Goal: Information Seeking & Learning: Learn about a topic

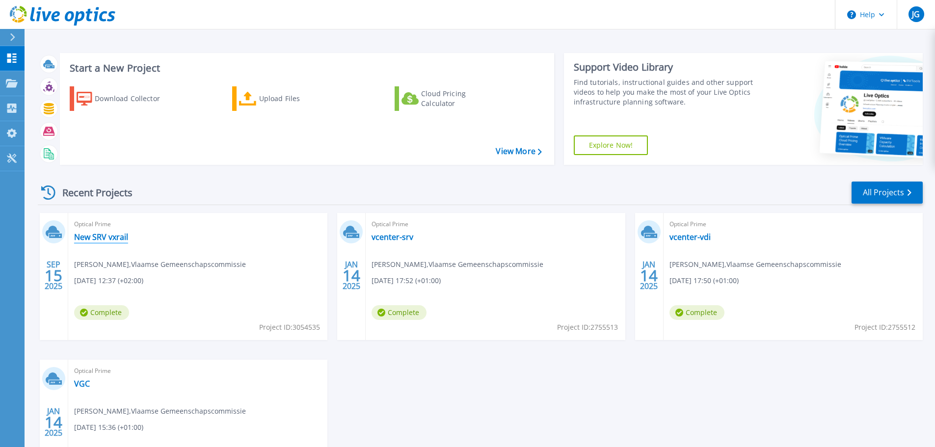
click at [101, 241] on link "New SRV vxrail" at bounding box center [101, 237] width 54 height 10
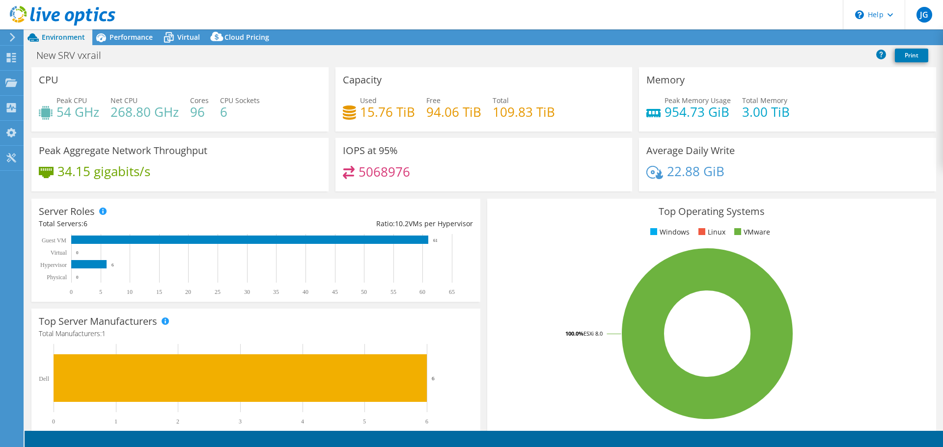
select select "USD"
click at [125, 34] on span "Performance" at bounding box center [130, 36] width 43 height 9
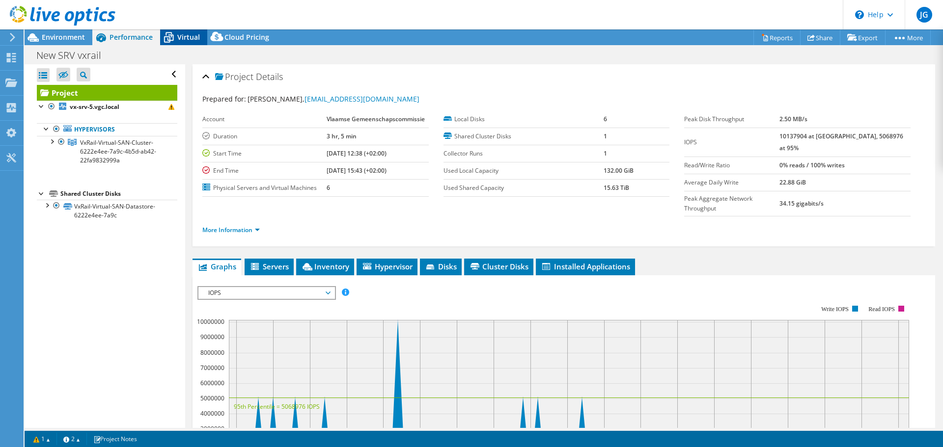
click at [184, 37] on span "Virtual" at bounding box center [188, 36] width 23 height 9
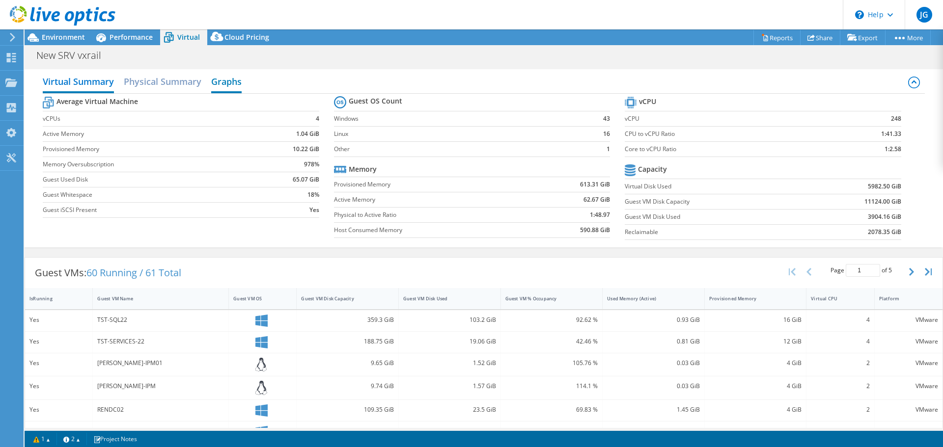
click at [223, 77] on h2 "Graphs" at bounding box center [226, 83] width 30 height 22
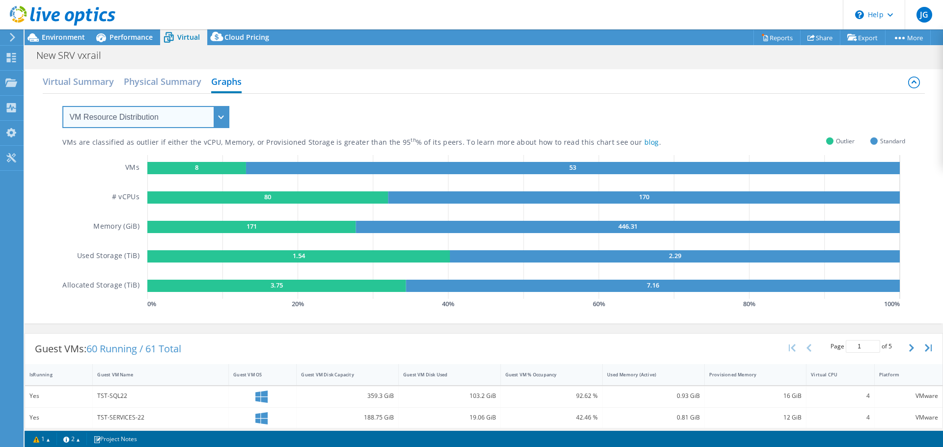
click at [164, 121] on select "VM Resource Distribution Provisioning Contrast Over Provisioning" at bounding box center [145, 117] width 167 height 22
click at [536, 93] on div "Virtual Summary Physical Summary Graphs" at bounding box center [483, 83] width 881 height 22
click at [199, 113] on select "VM Resource Distribution Provisioning Contrast Over Provisioning" at bounding box center [145, 117] width 167 height 22
select select "Over Provisioning"
click at [62, 106] on select "VM Resource Distribution Provisioning Contrast Over Provisioning" at bounding box center [145, 117] width 167 height 22
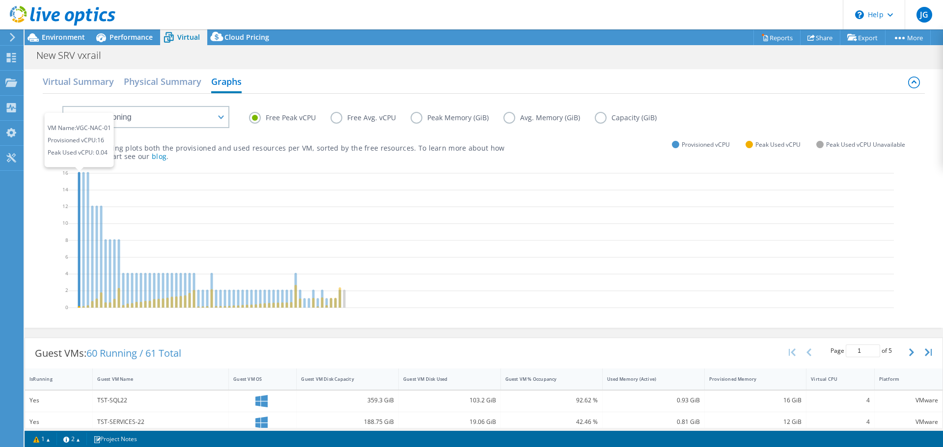
click at [79, 200] on icon at bounding box center [79, 240] width 2 height 136
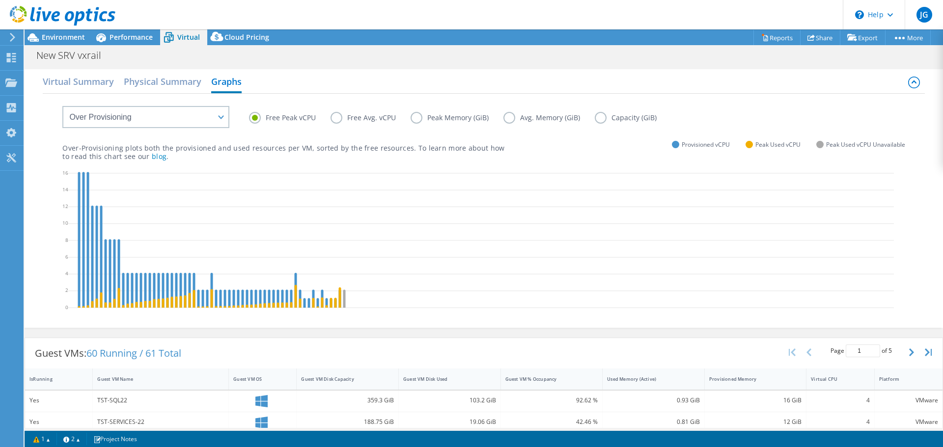
click at [420, 117] on label "Peak Memory (GiB)" at bounding box center [456, 118] width 93 height 12
click at [0, 0] on input "Peak Memory (GiB)" at bounding box center [0, 0] width 0 height 0
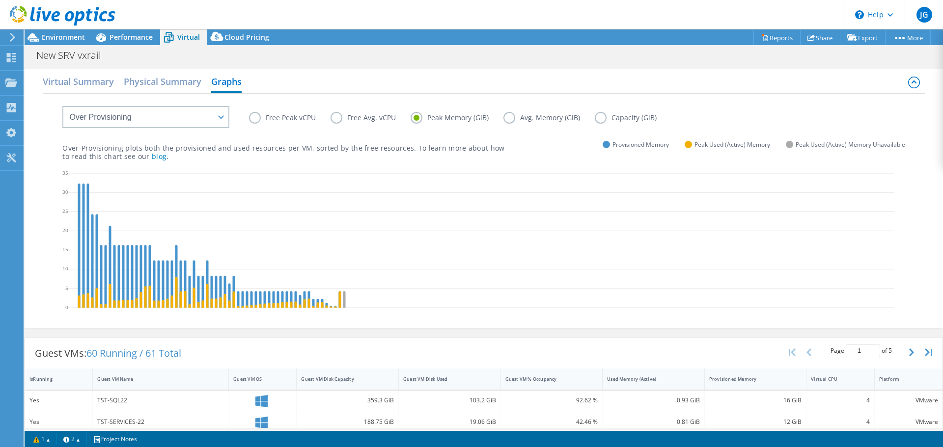
click at [254, 115] on label "Free Peak vCPU" at bounding box center [290, 118] width 82 height 12
click at [0, 0] on input "Free Peak vCPU" at bounding box center [0, 0] width 0 height 0
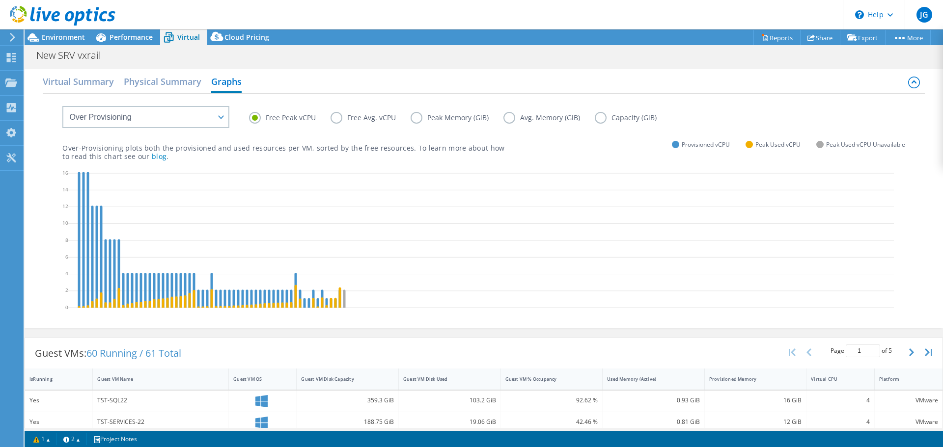
click at [417, 114] on label "Peak Memory (GiB)" at bounding box center [456, 118] width 93 height 12
click at [0, 0] on input "Peak Memory (GiB)" at bounding box center [0, 0] width 0 height 0
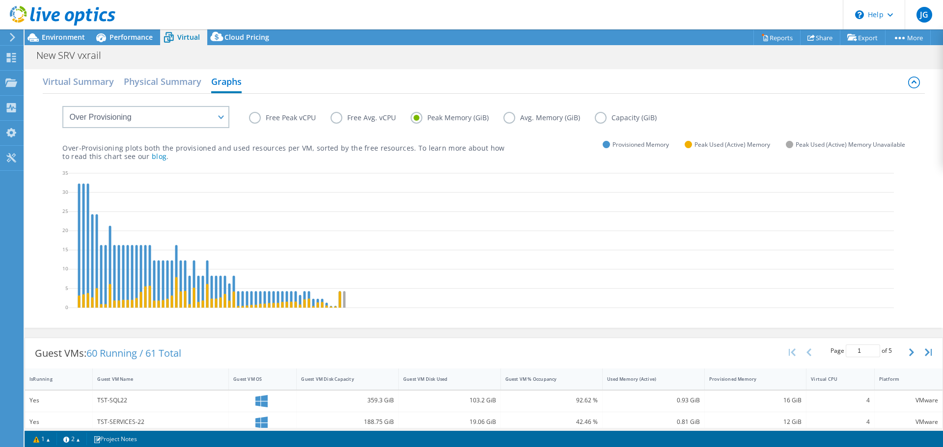
click at [595, 121] on label "Capacity (GiB)" at bounding box center [633, 118] width 77 height 12
click at [0, 0] on input "Capacity (GiB)" at bounding box center [0, 0] width 0 height 0
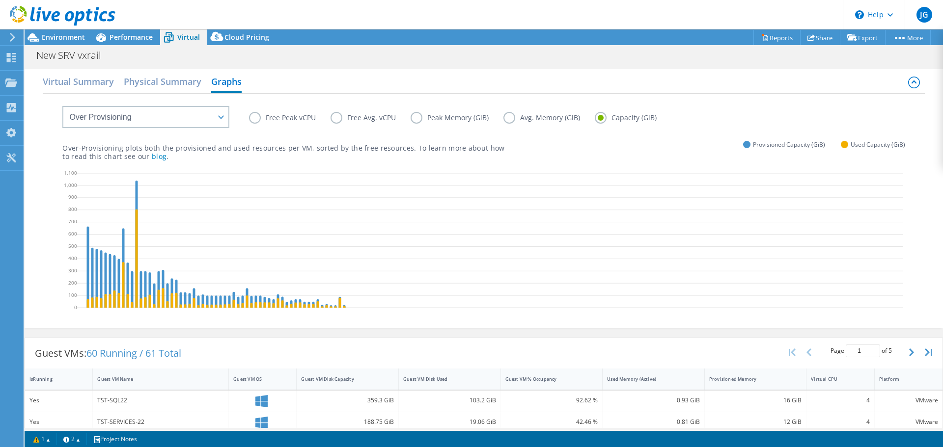
click at [516, 116] on label "Avg. Memory (GiB)" at bounding box center [548, 118] width 91 height 12
click at [0, 0] on input "Avg. Memory (GiB)" at bounding box center [0, 0] width 0 height 0
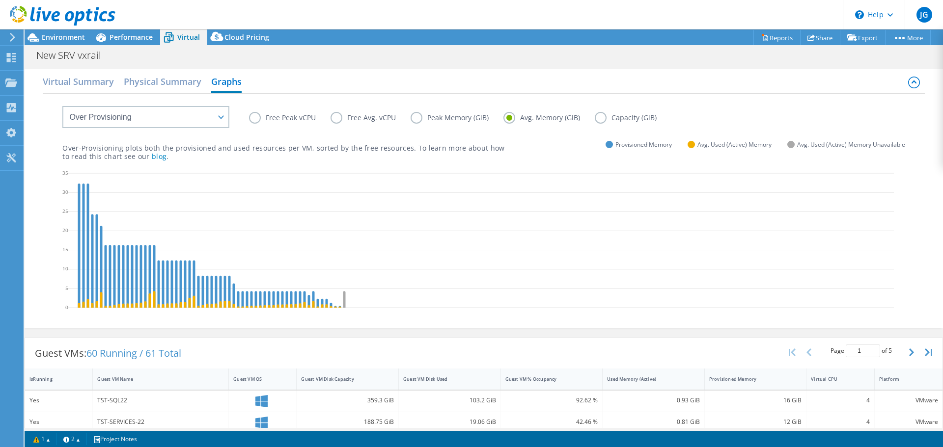
click at [346, 115] on label "Free Avg. vCPU" at bounding box center [370, 118] width 80 height 12
click at [0, 0] on input "Free Avg. vCPU" at bounding box center [0, 0] width 0 height 0
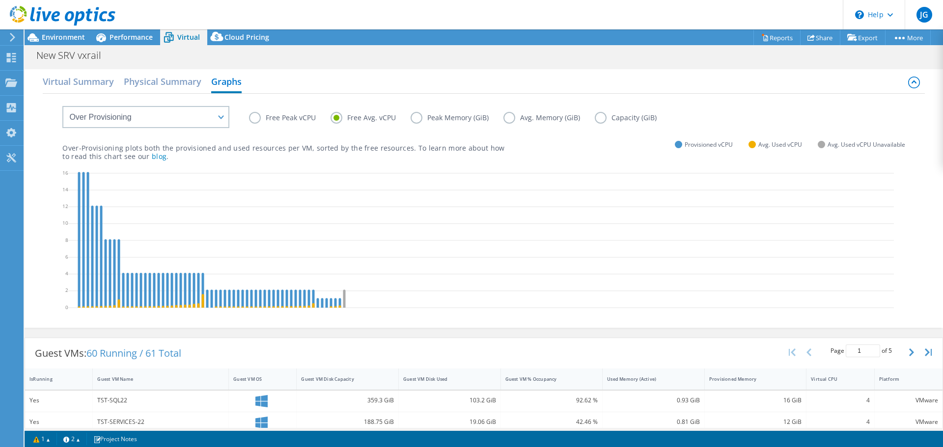
click at [9, 35] on icon at bounding box center [12, 37] width 7 height 9
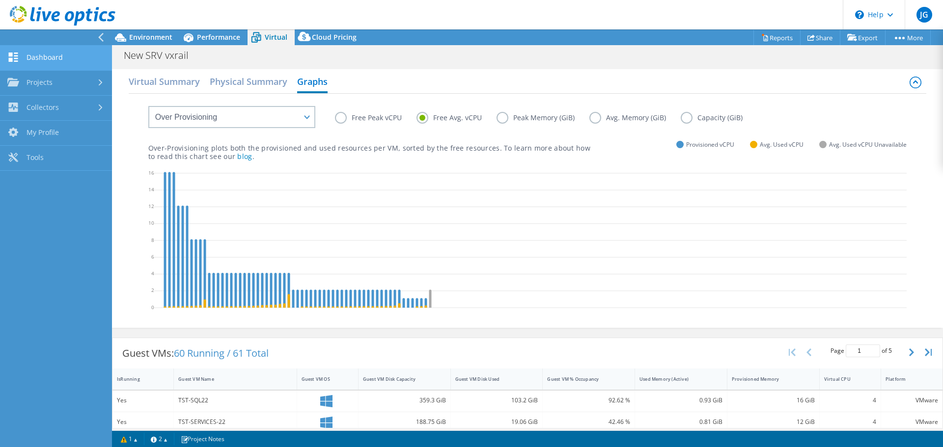
click at [41, 54] on link "Dashboard" at bounding box center [56, 58] width 112 height 25
